Goal: Information Seeking & Learning: Learn about a topic

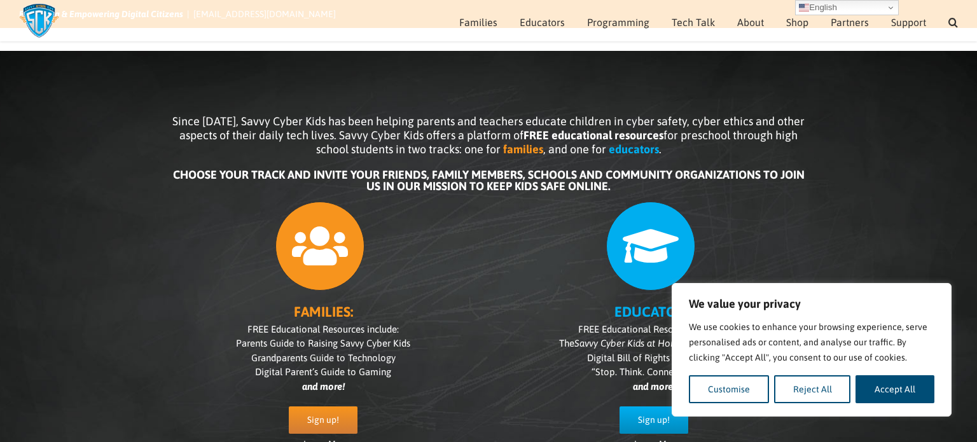
scroll to position [48, 0]
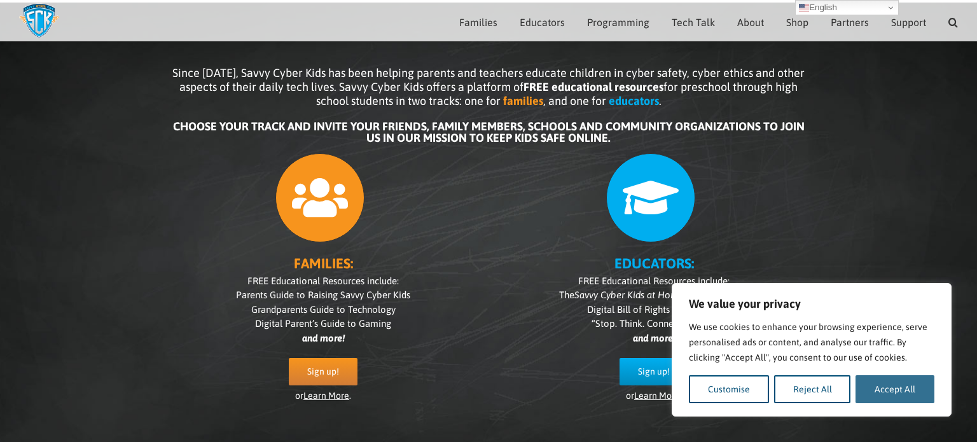
click at [891, 389] on button "Accept All" at bounding box center [894, 389] width 79 height 28
checkbox input "true"
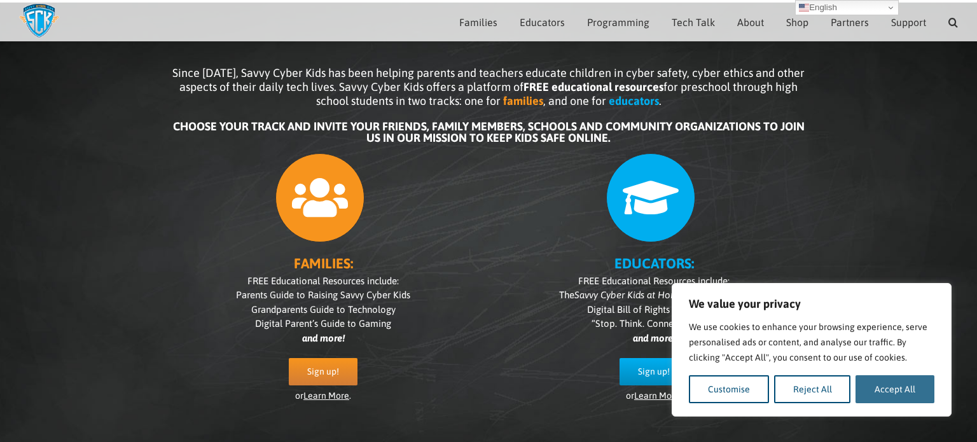
checkbox input "true"
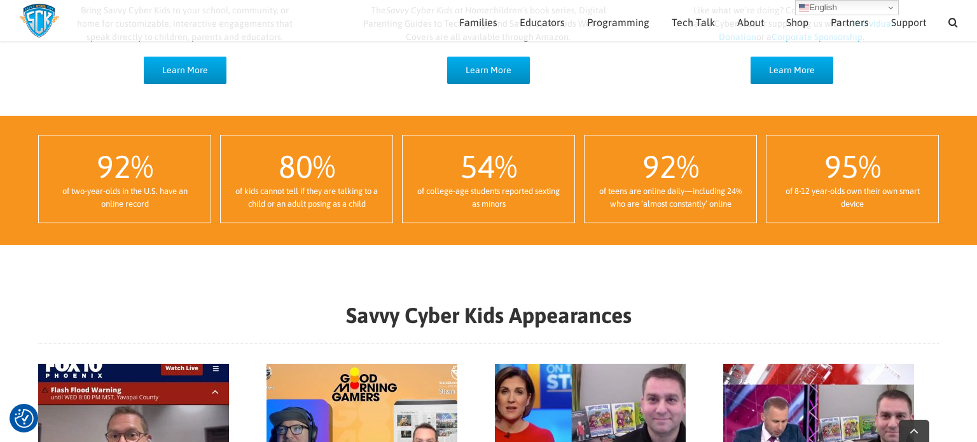
scroll to position [1126, 0]
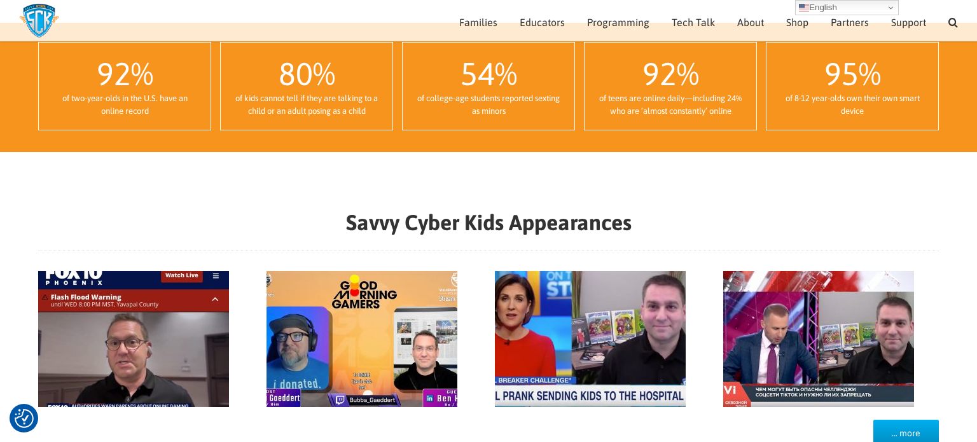
click at [481, 273] on div "Good Morning Gamers January 2024 Ben Halpert 2024-08-14T10:31:33-04:00 Gallery …" at bounding box center [374, 339] width 216 height 136
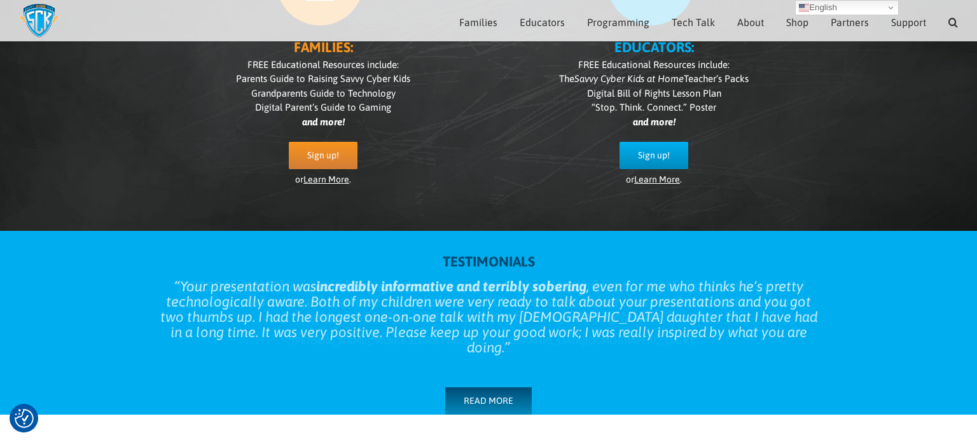
scroll to position [76, 0]
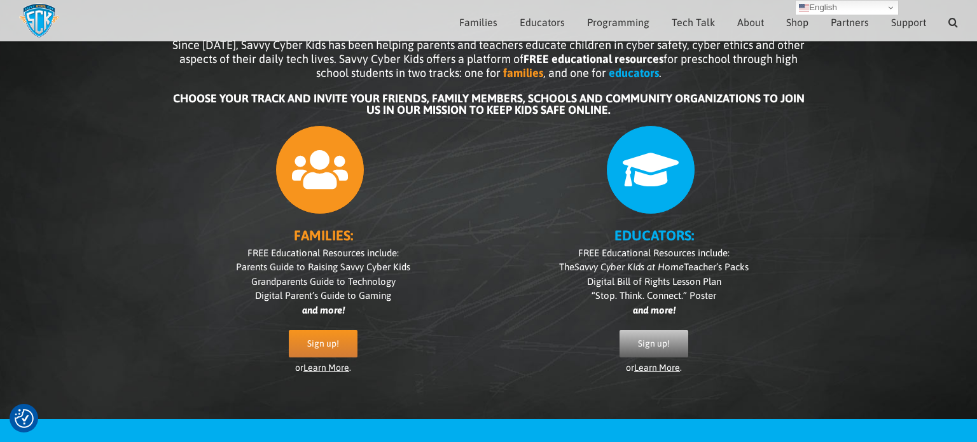
click at [644, 335] on link "Sign up!" at bounding box center [653, 343] width 69 height 27
click at [649, 368] on link "Learn More" at bounding box center [657, 367] width 46 height 10
click at [324, 367] on link "Learn More" at bounding box center [326, 367] width 46 height 10
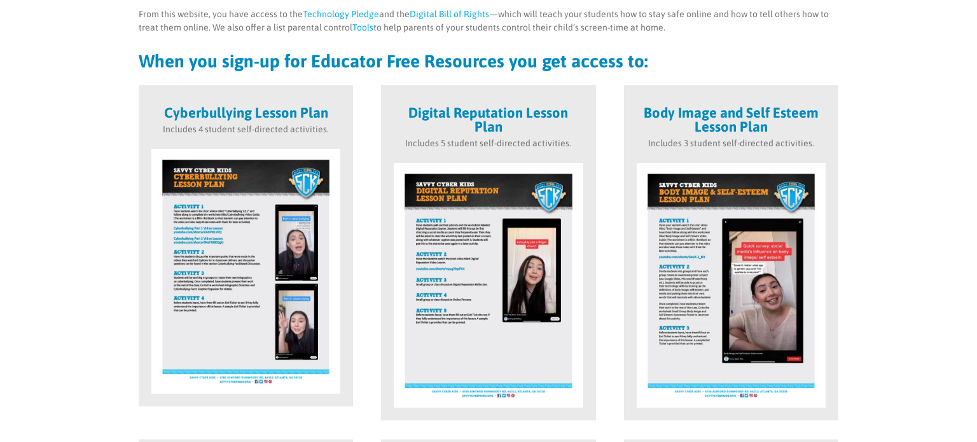
scroll to position [333, 0]
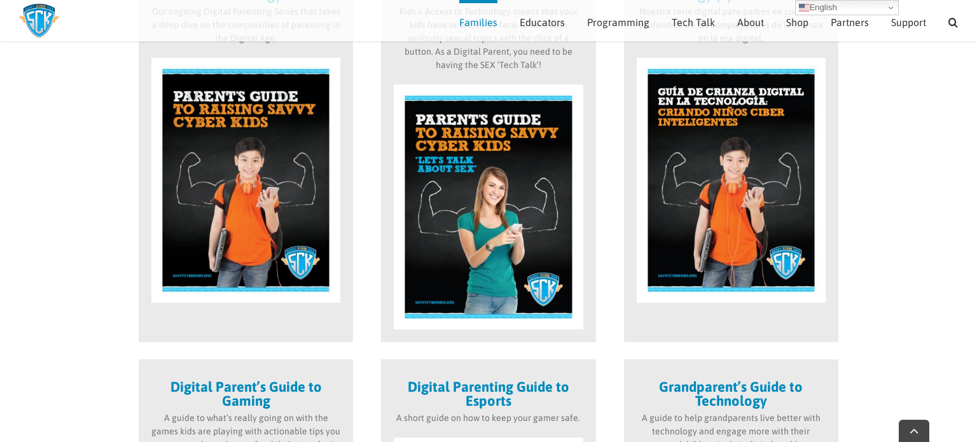
scroll to position [458, 0]
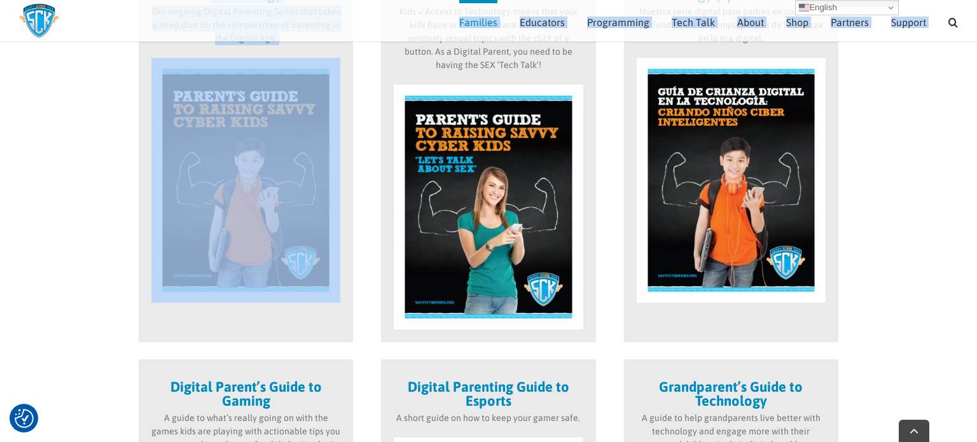
drag, startPoint x: 235, startPoint y: 35, endPoint x: 246, endPoint y: 115, distance: 80.9
click at [246, 115] on img at bounding box center [245, 180] width 189 height 245
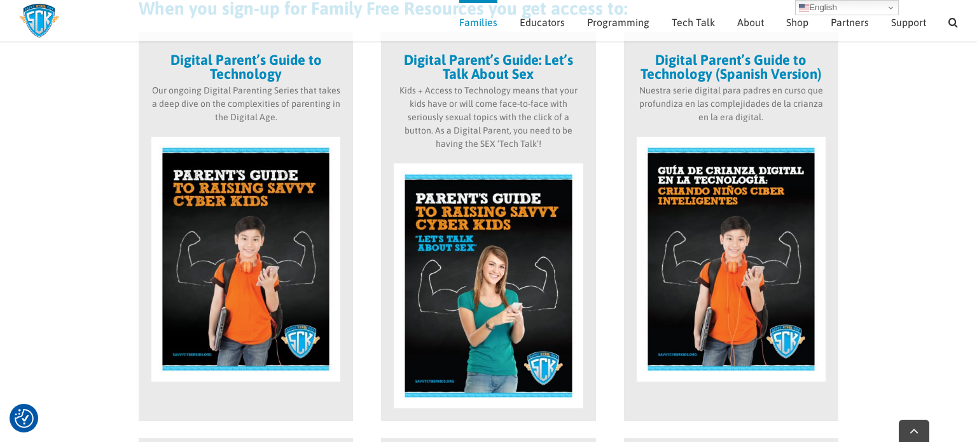
scroll to position [371, 0]
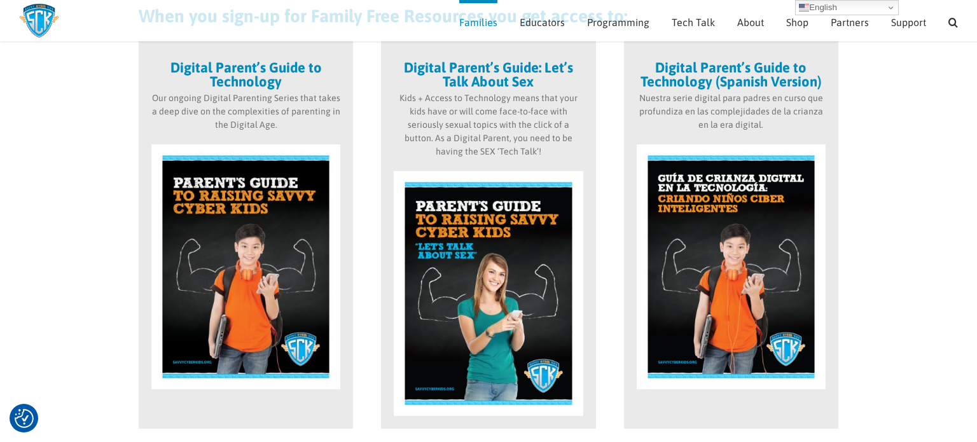
click at [241, 76] on strong "Digital Parent’s Guide to Technology" at bounding box center [245, 74] width 151 height 31
click at [271, 226] on img at bounding box center [245, 266] width 189 height 245
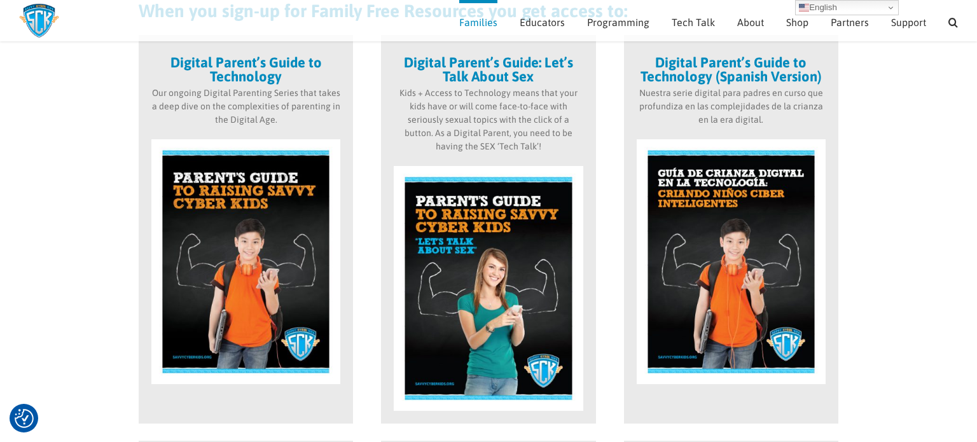
scroll to position [375, 0]
